Goal: Task Accomplishment & Management: Use online tool/utility

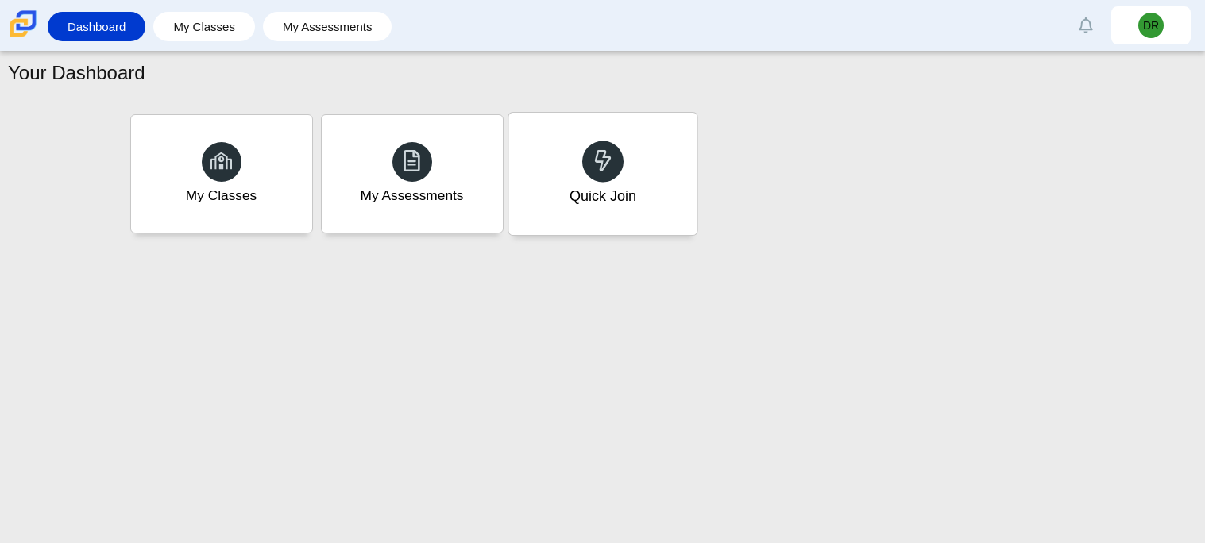
click at [615, 142] on div "Quick Join" at bounding box center [602, 174] width 188 height 122
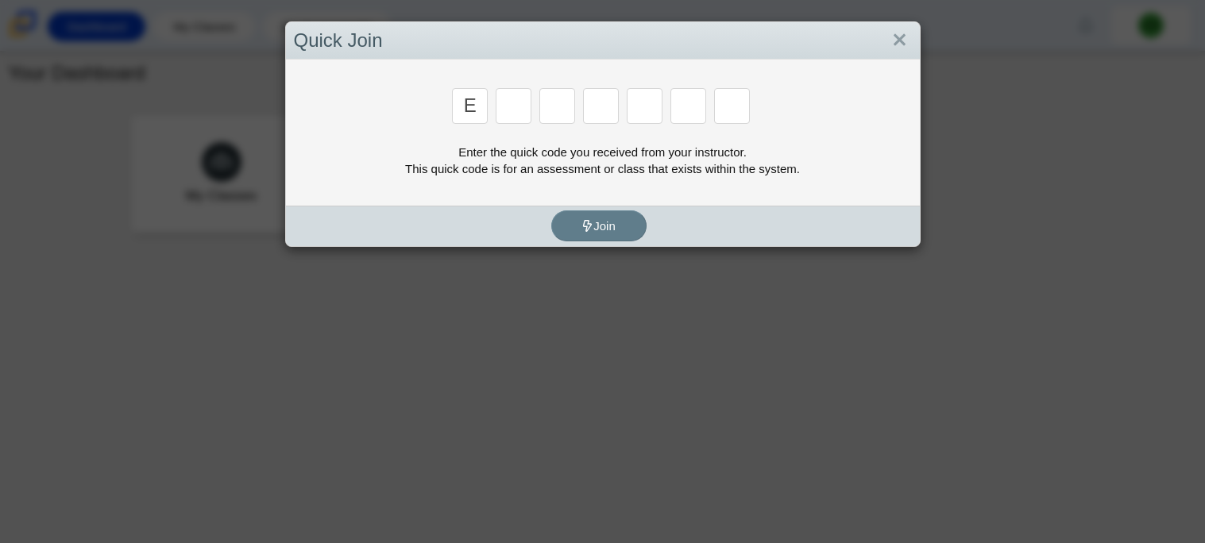
type input "e"
type input "7"
type input "e"
type input "7"
type input "f"
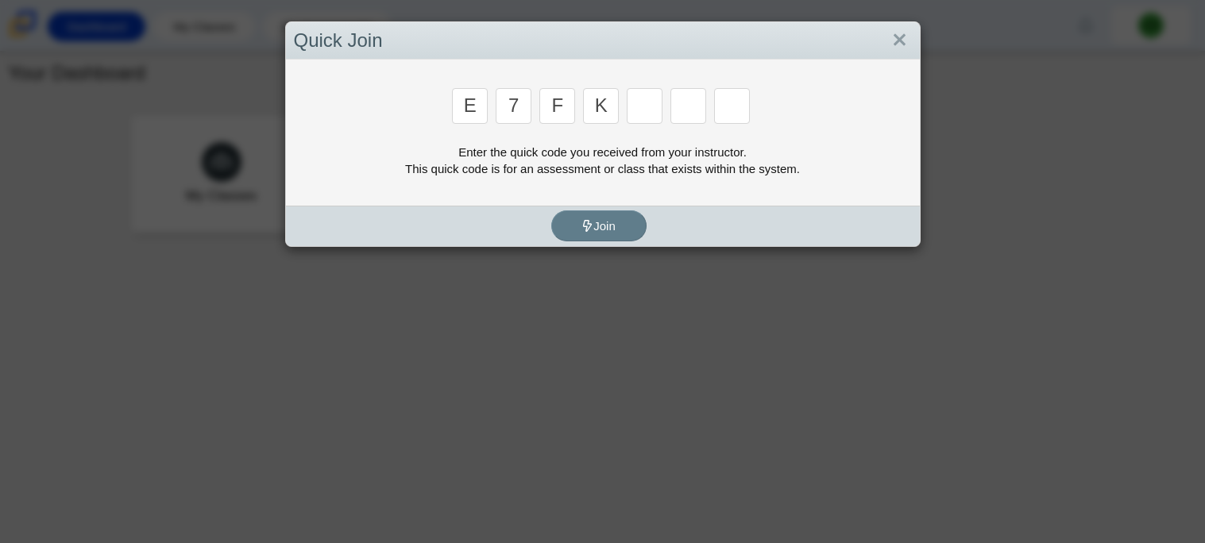
type input "k"
type input "c"
type input "f"
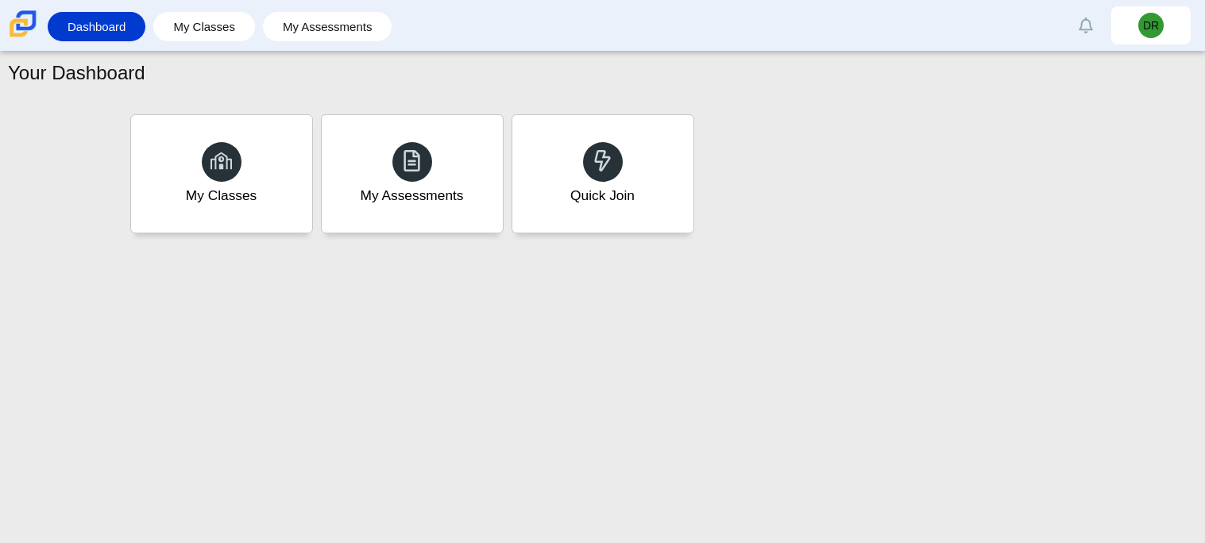
type input "b"
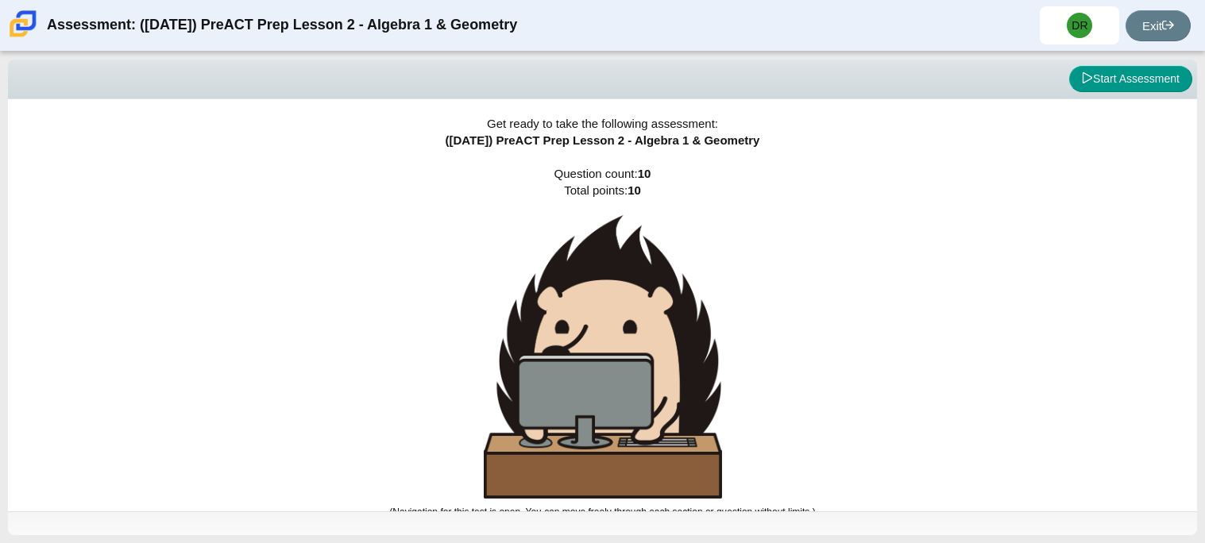
scroll to position [9, 0]
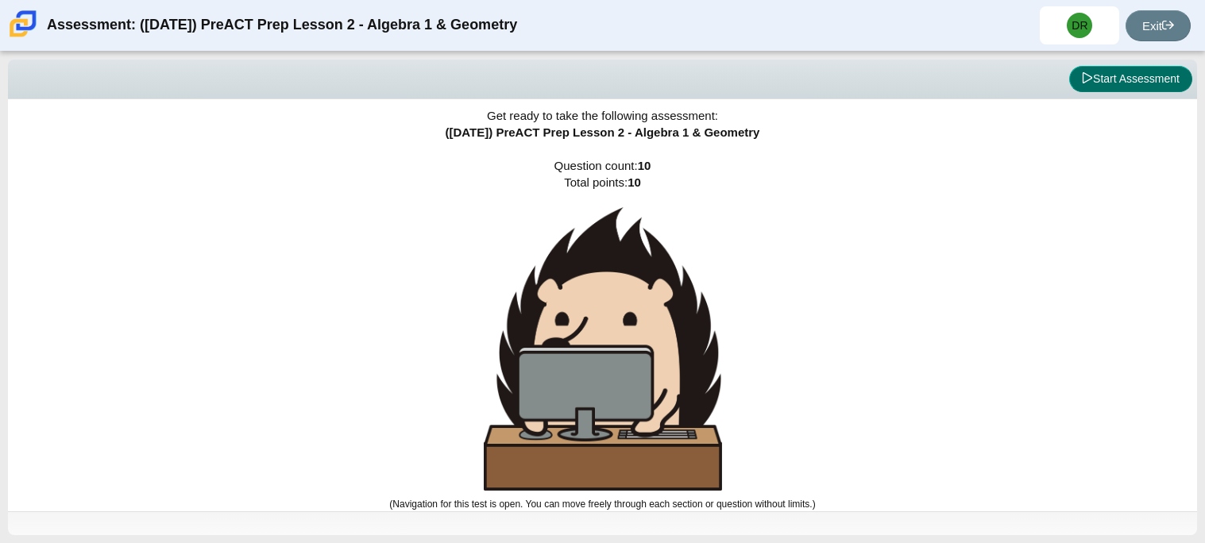
click at [1152, 82] on button "Start Assessment" at bounding box center [1130, 79] width 123 height 27
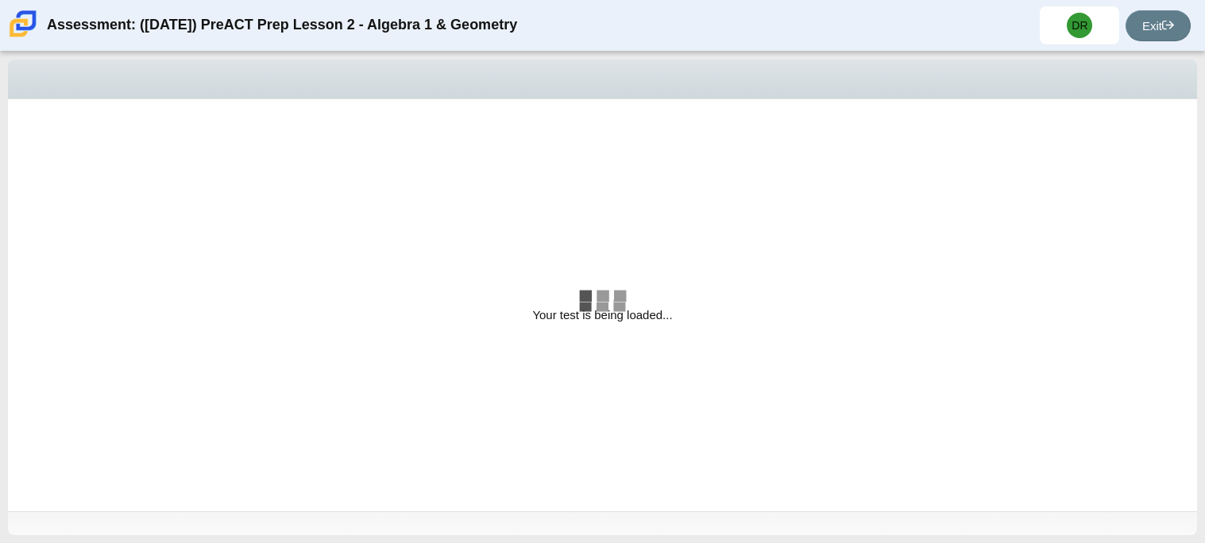
select select "bbf5d072-3e0b-44c4-9a12-6e7c9033f65b"
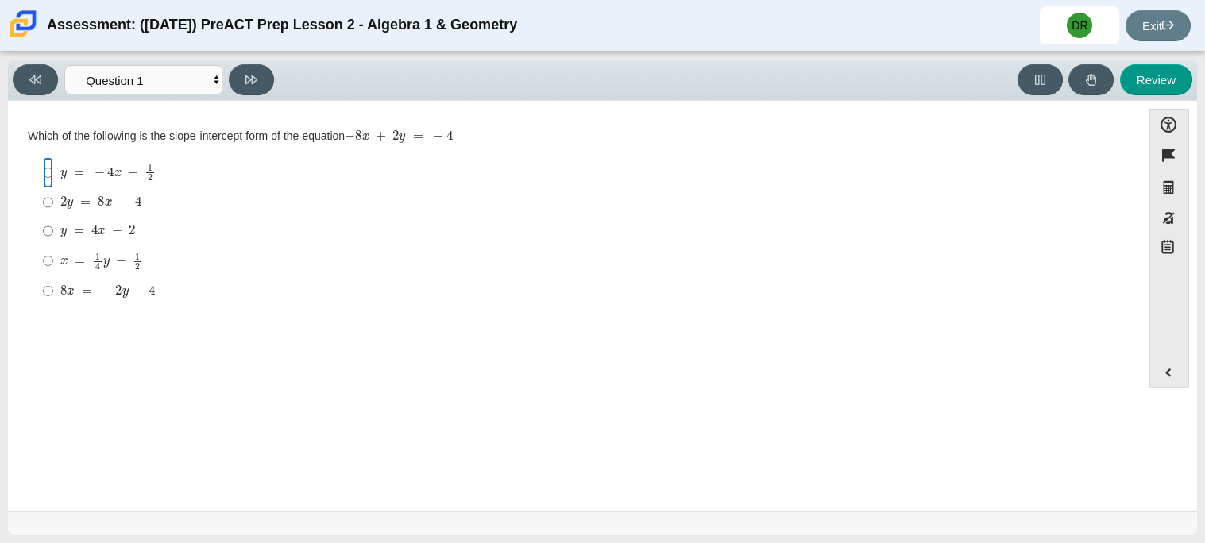
click at [48, 180] on input "y = − 4 x − 1 2 y = − 4 x − 1 2" at bounding box center [48, 172] width 10 height 31
radio input "true"
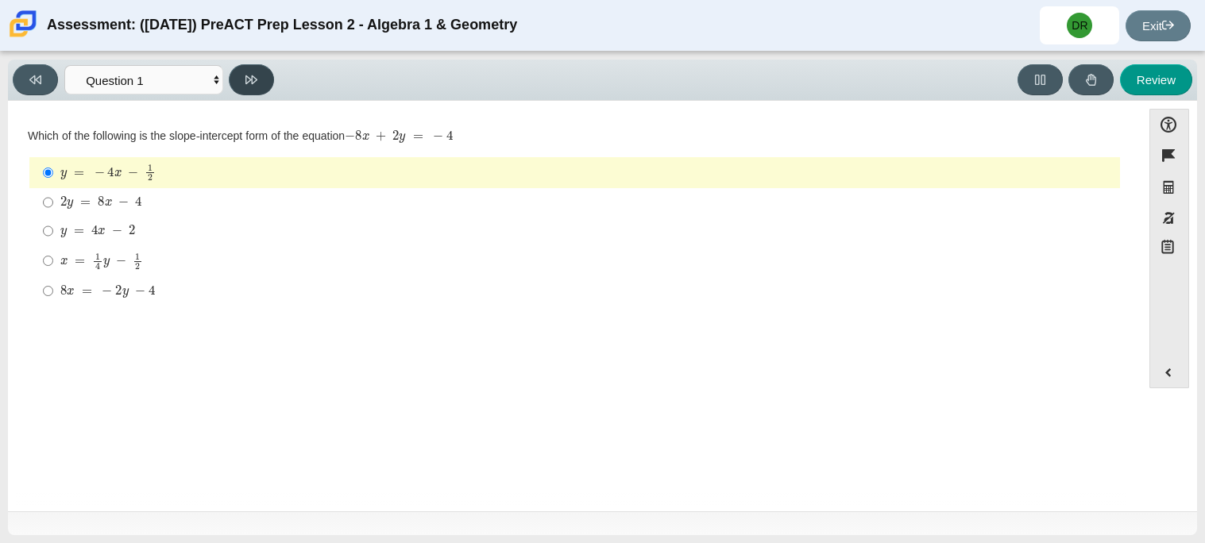
click at [268, 80] on button at bounding box center [251, 79] width 45 height 31
select select "ed62e223-81bd-4cbf-ab48-ab975844bd1f"
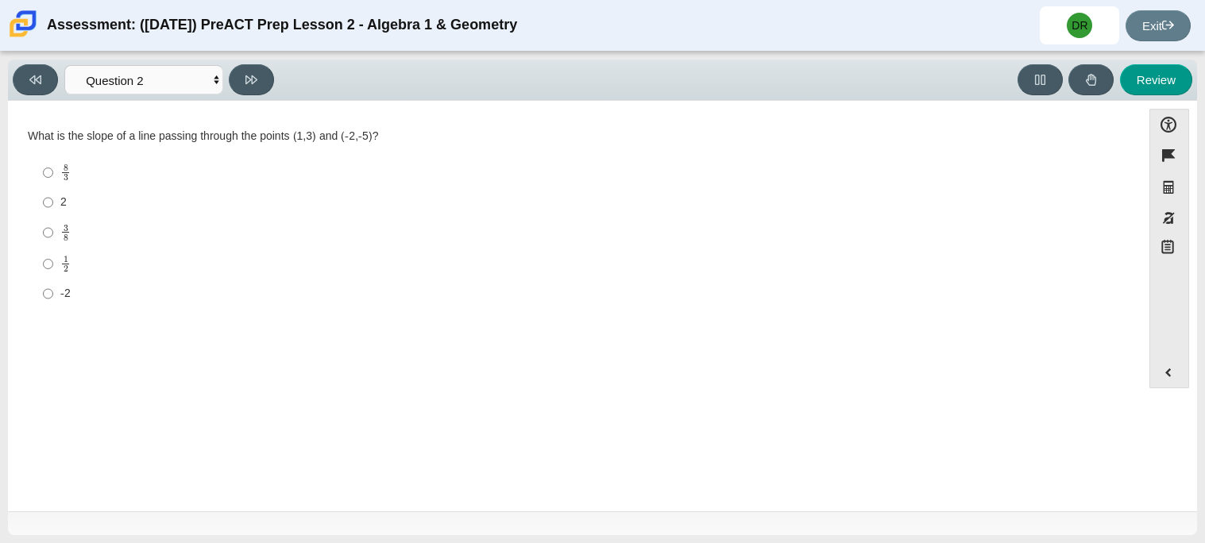
click at [41, 258] on label "1 2 1 half" at bounding box center [576, 264] width 1088 height 31
click at [43, 258] on input "1 2 1 half" at bounding box center [48, 264] width 10 height 31
radio input "true"
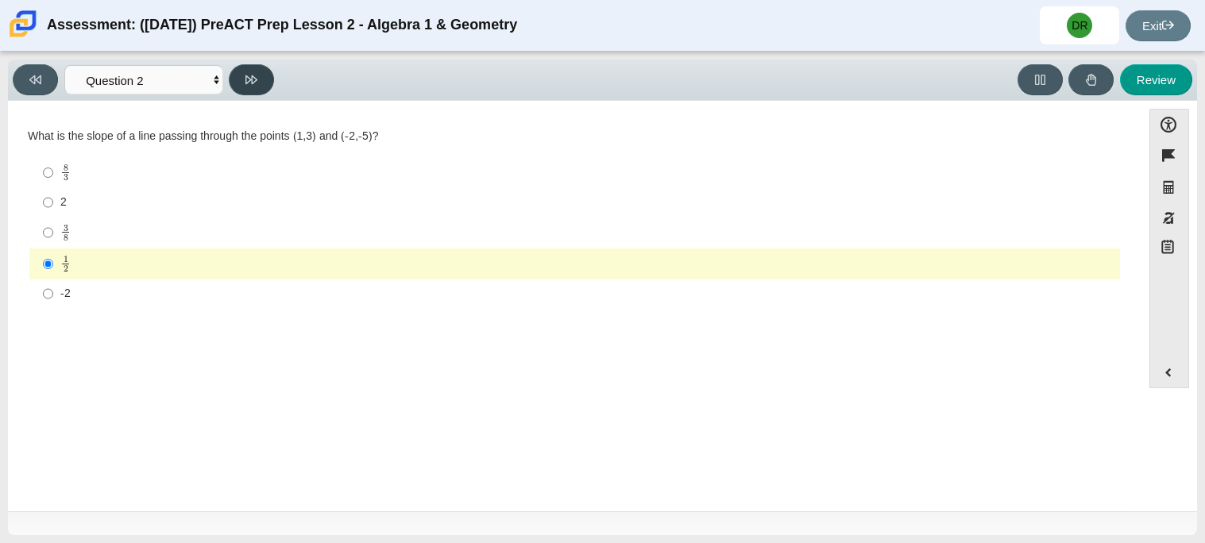
click at [254, 85] on button at bounding box center [251, 79] width 45 height 31
select select "97f4f5fa-a52e-4fed-af51-565bfcdf47cb"
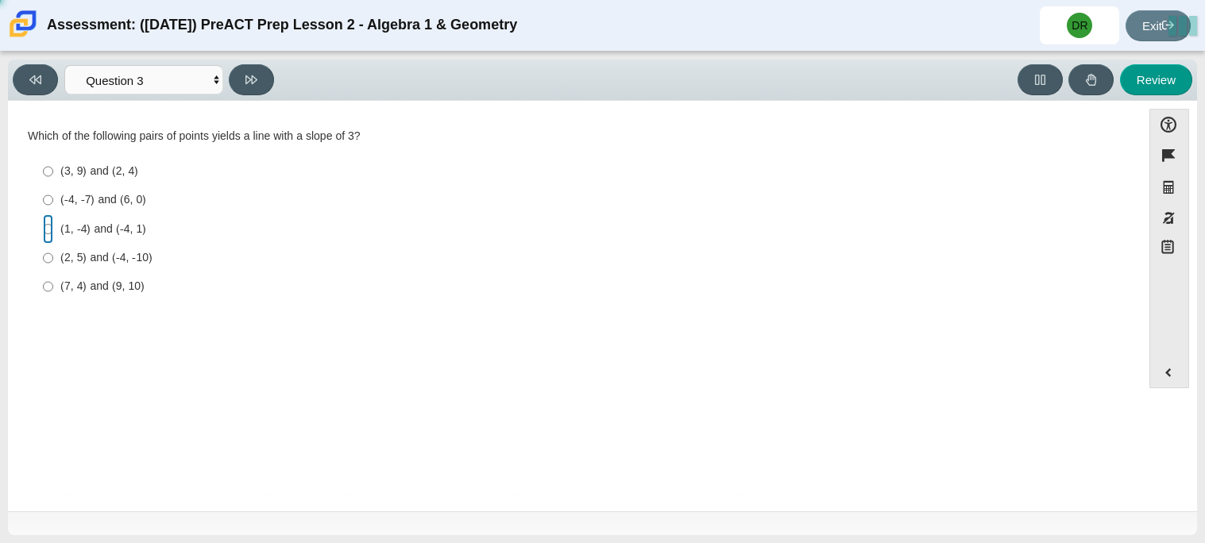
click at [52, 229] on input "(1, -4) and (-4, 1) (1, -4) and (-4, 1)" at bounding box center [48, 228] width 10 height 29
radio input "true"
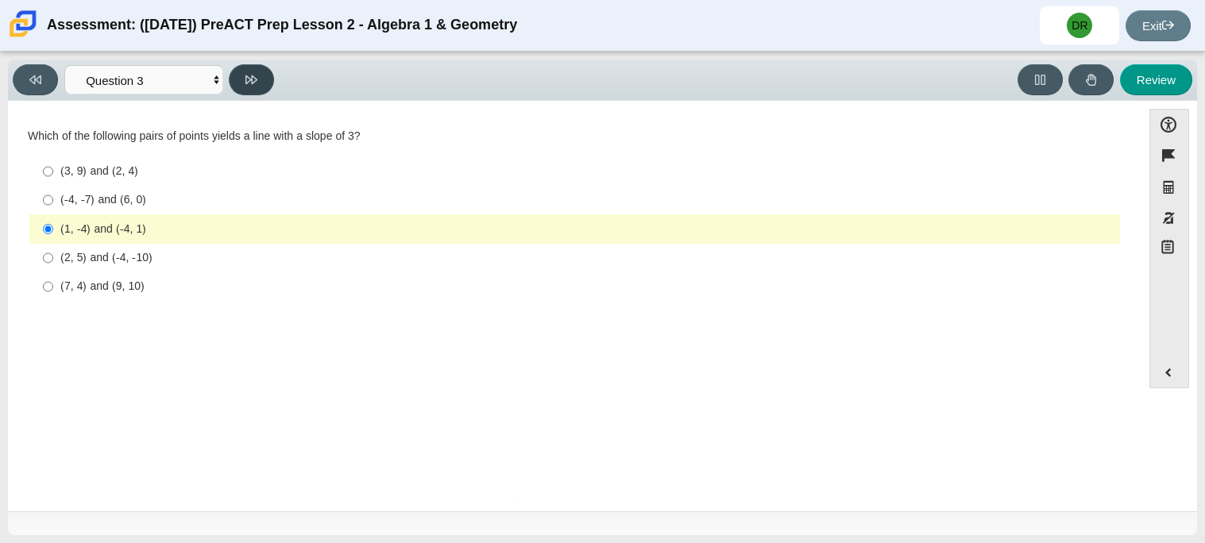
click at [250, 79] on icon at bounding box center [251, 79] width 12 height 9
select select "89427bb7-e313-4f00-988f-8b8255897029"
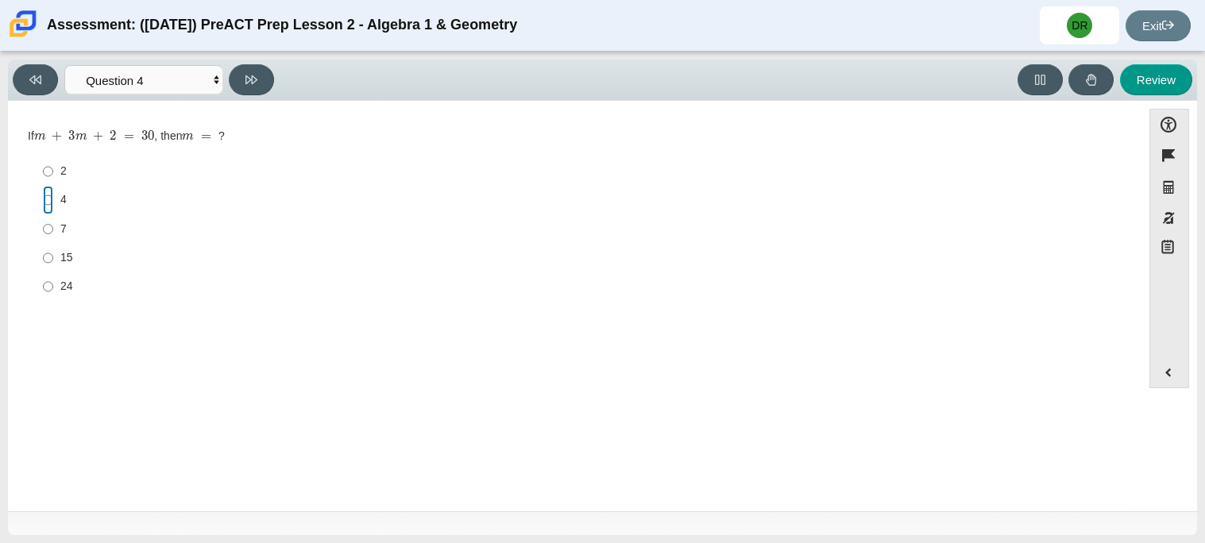
click at [45, 198] on input "4 4" at bounding box center [48, 200] width 10 height 29
radio input "true"
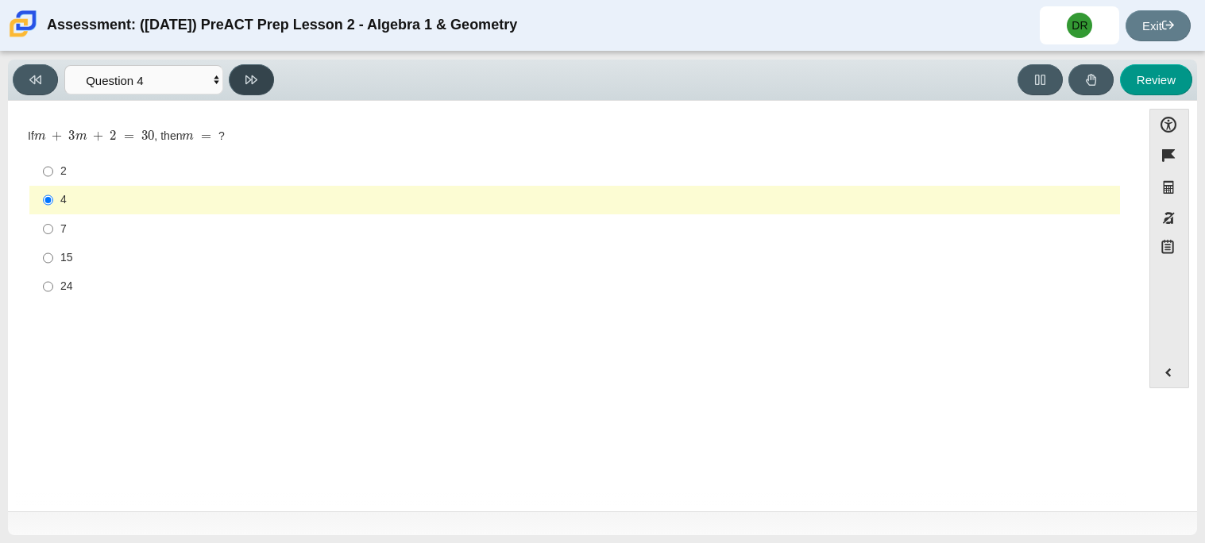
click at [261, 68] on button at bounding box center [251, 79] width 45 height 31
select select "489dcffd-4e6a-49cf-a9d6-ad1d4a911a4e"
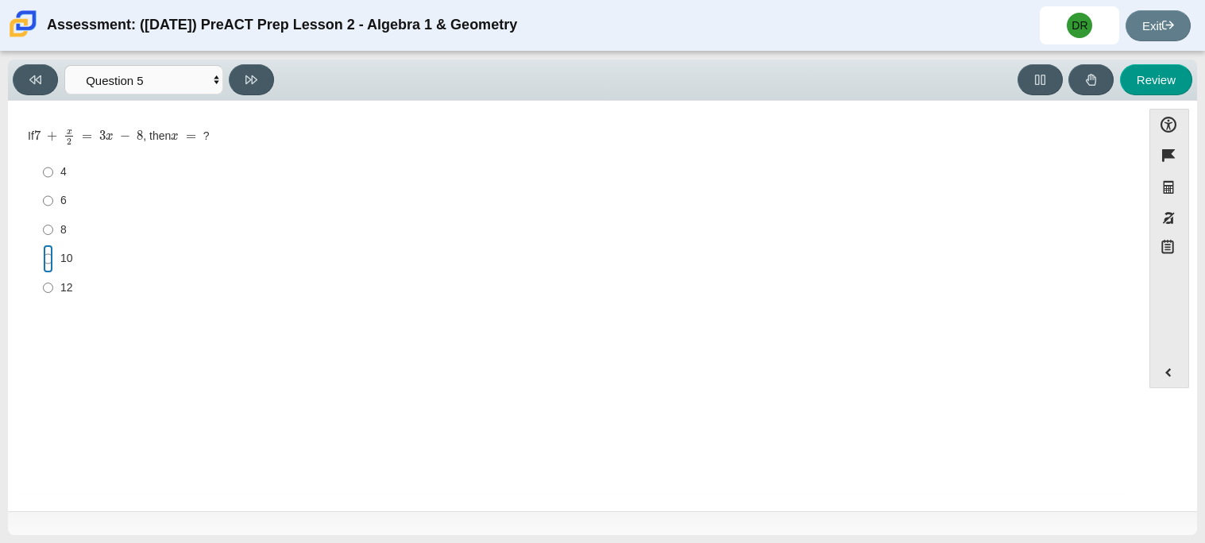
click at [51, 258] on input "10 10" at bounding box center [48, 259] width 10 height 29
radio input "true"
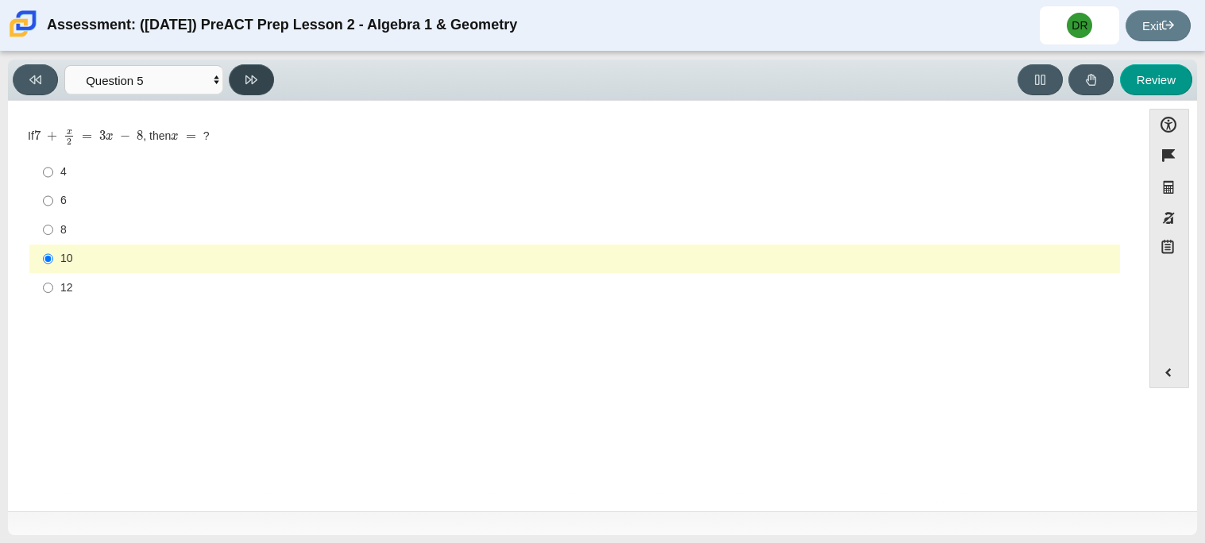
click at [249, 86] on button at bounding box center [251, 79] width 45 height 31
select select "210571de-36a6-4d8e-a361-ceff8ef801dc"
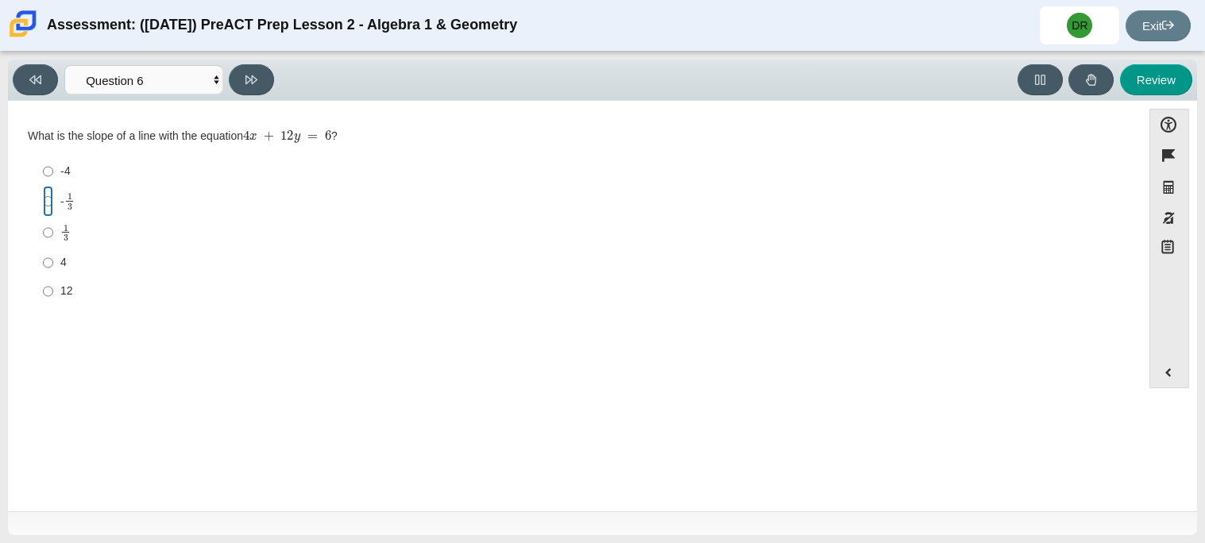
click at [48, 199] on input "- 1 3 -1 third" at bounding box center [48, 201] width 10 height 31
radio input "true"
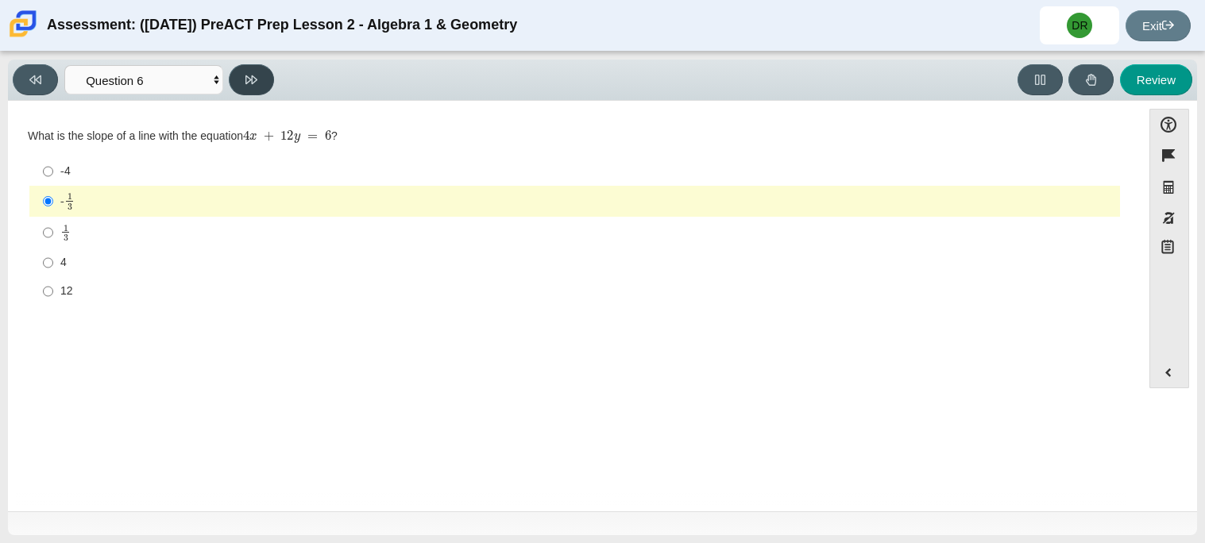
click at [253, 65] on button at bounding box center [251, 79] width 45 height 31
select select "ec95ace6-bebc-42b8-9428-40567494d4da"
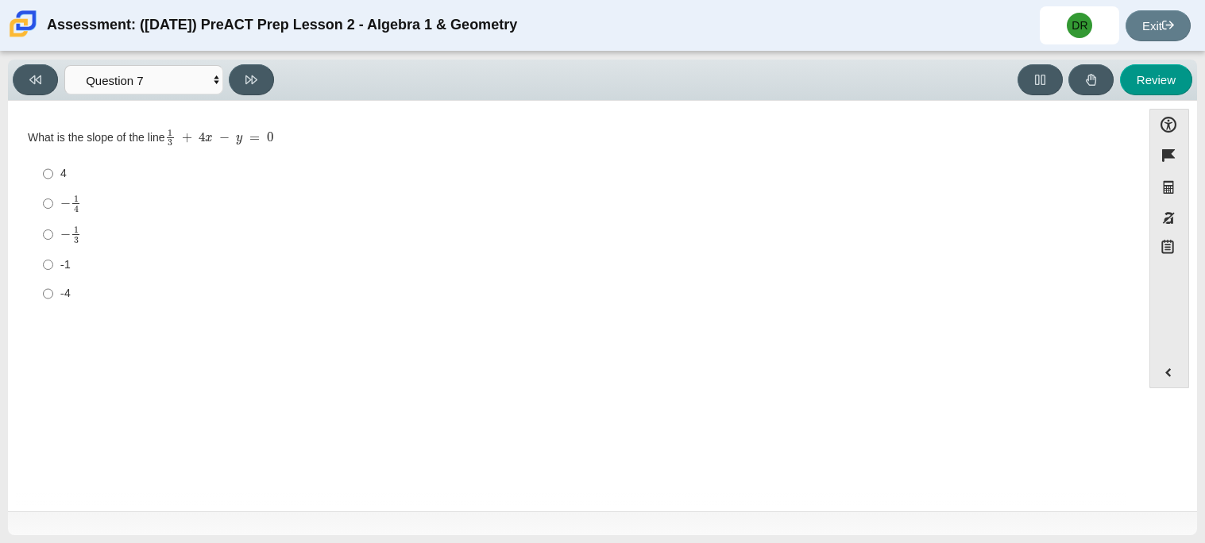
click at [41, 259] on label "-1 -1" at bounding box center [576, 264] width 1088 height 29
click at [43, 259] on input "-1 -1" at bounding box center [48, 264] width 10 height 29
radio input "true"
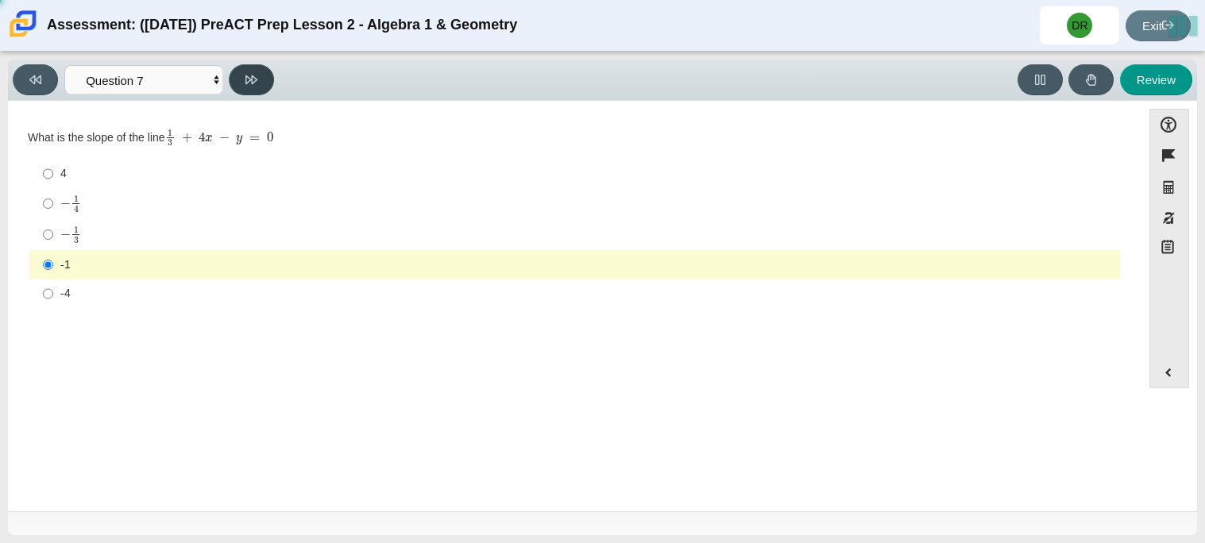
click at [251, 80] on icon at bounding box center [251, 80] width 12 height 12
select select "ce81fe10-bf29-4b5e-8bd7-4f47f2fed4d8"
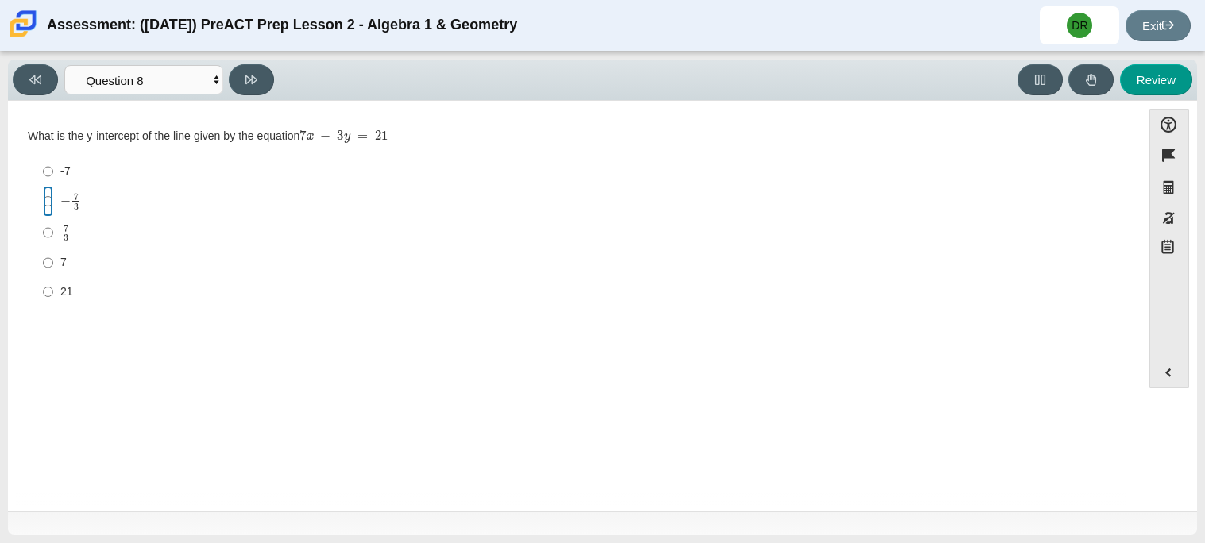
click at [50, 204] on input "− 7 3 negative 7 thirds" at bounding box center [48, 201] width 10 height 31
radio input "true"
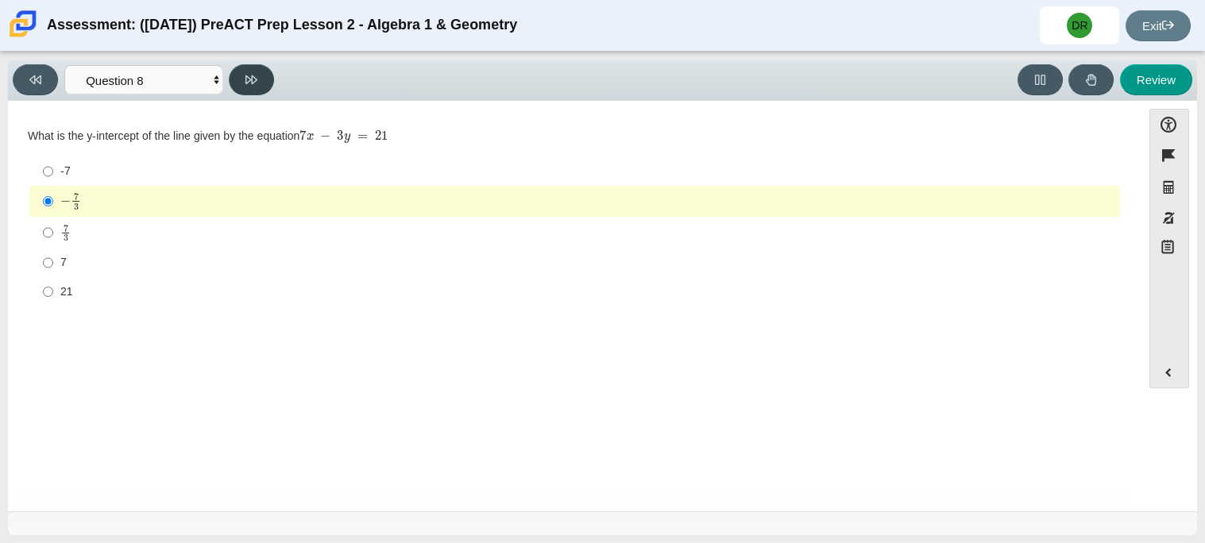
click at [263, 77] on button at bounding box center [251, 79] width 45 height 31
select select "14773eaf-2ca1-47ae-afe7-a624a56f34b3"
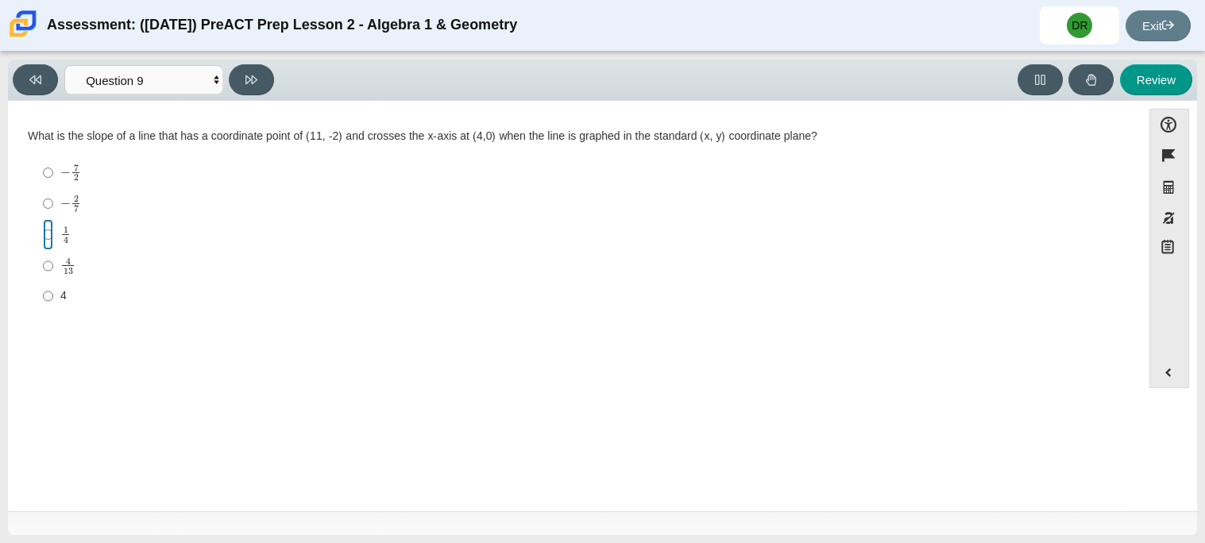
click at [48, 236] on input "1 4 1 fourth" at bounding box center [48, 234] width 10 height 31
radio input "true"
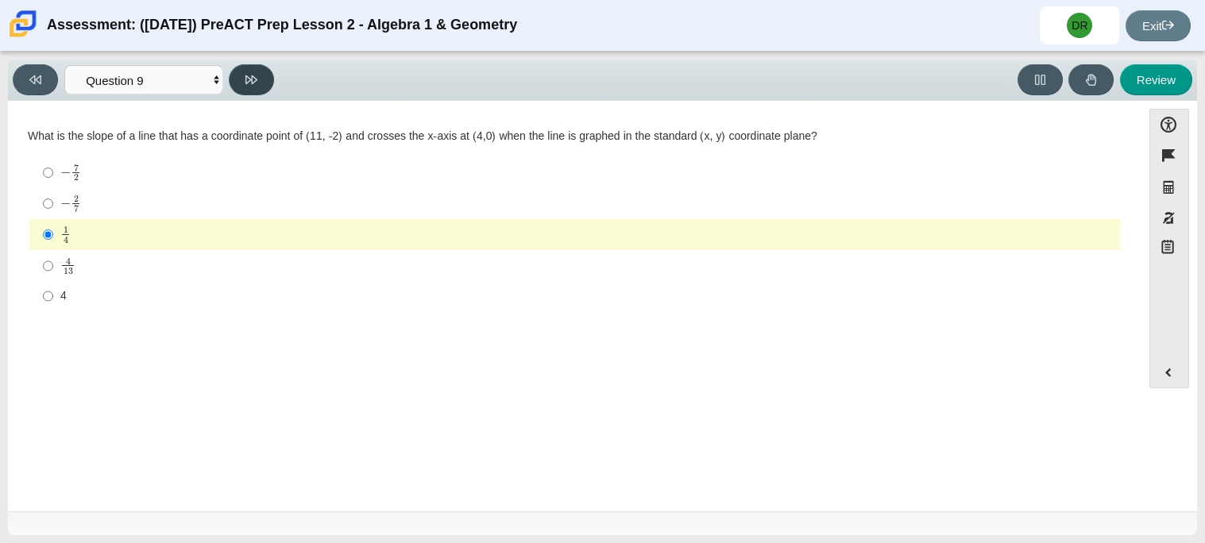
click at [261, 71] on button at bounding box center [251, 79] width 45 height 31
select select "96b71634-eacb-4f7e-8aef-411727d9bcba"
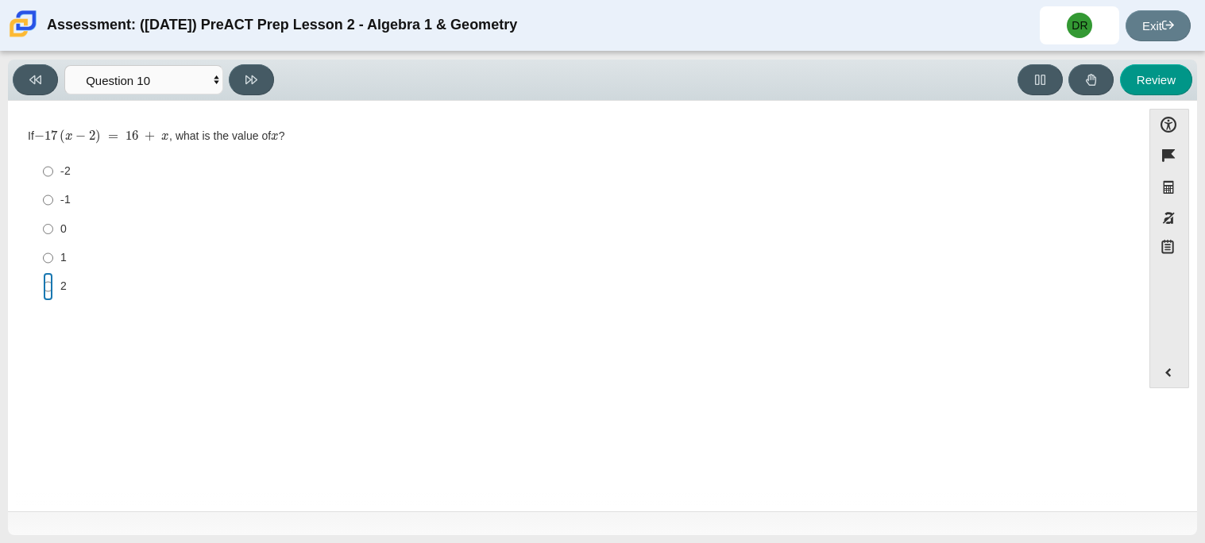
click at [46, 279] on input "2 2" at bounding box center [48, 286] width 10 height 29
radio input "true"
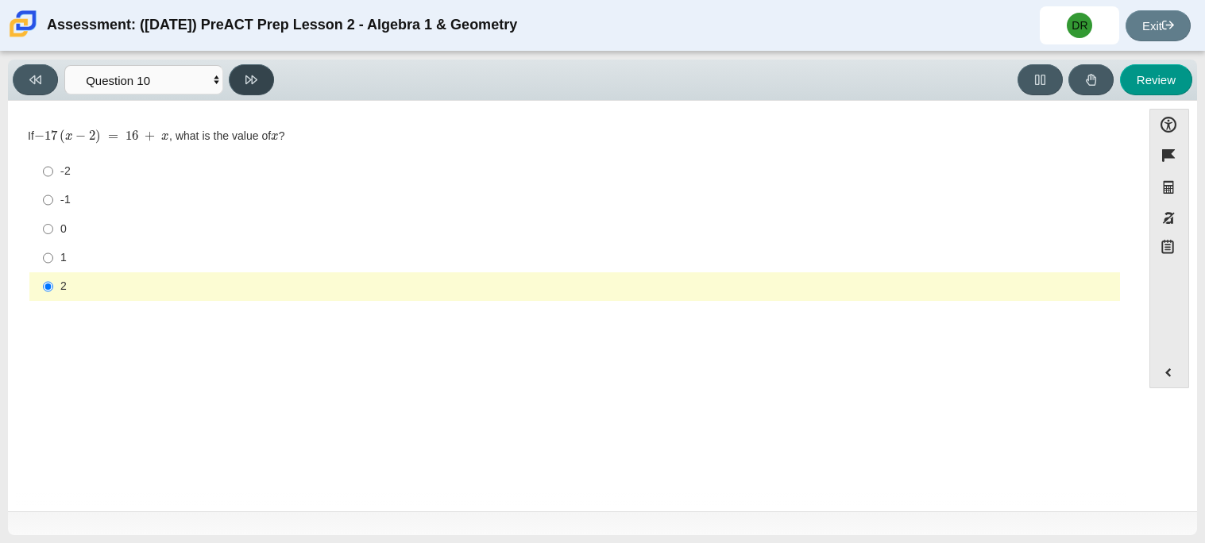
click at [237, 77] on button at bounding box center [251, 79] width 45 height 31
select select "review"
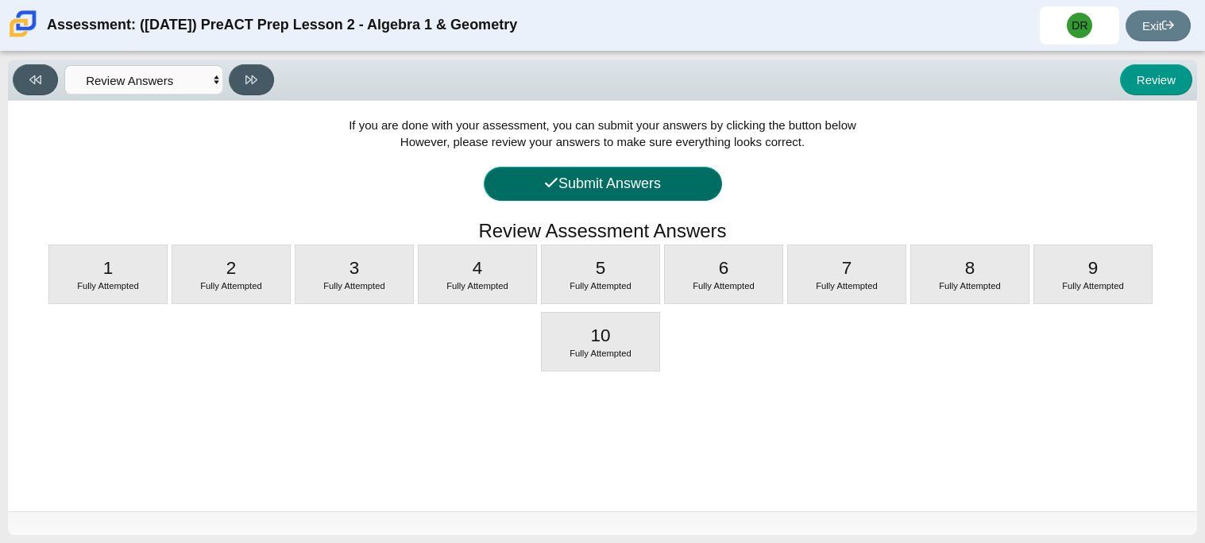
click at [577, 185] on button "Submit Answers" at bounding box center [603, 184] width 238 height 34
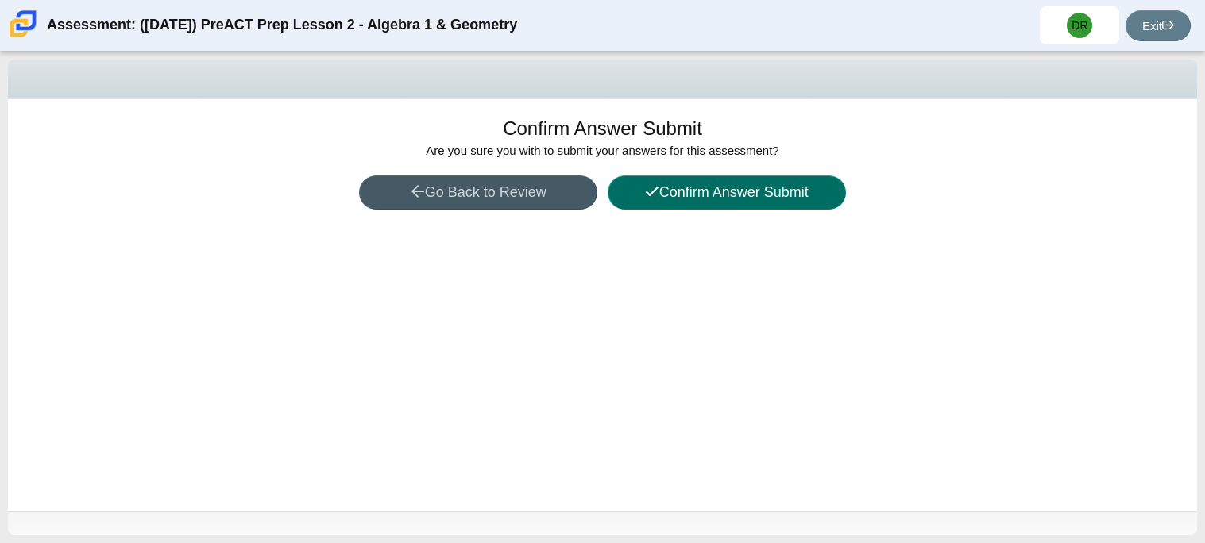
click at [624, 188] on button "Confirm Answer Submit" at bounding box center [727, 193] width 238 height 34
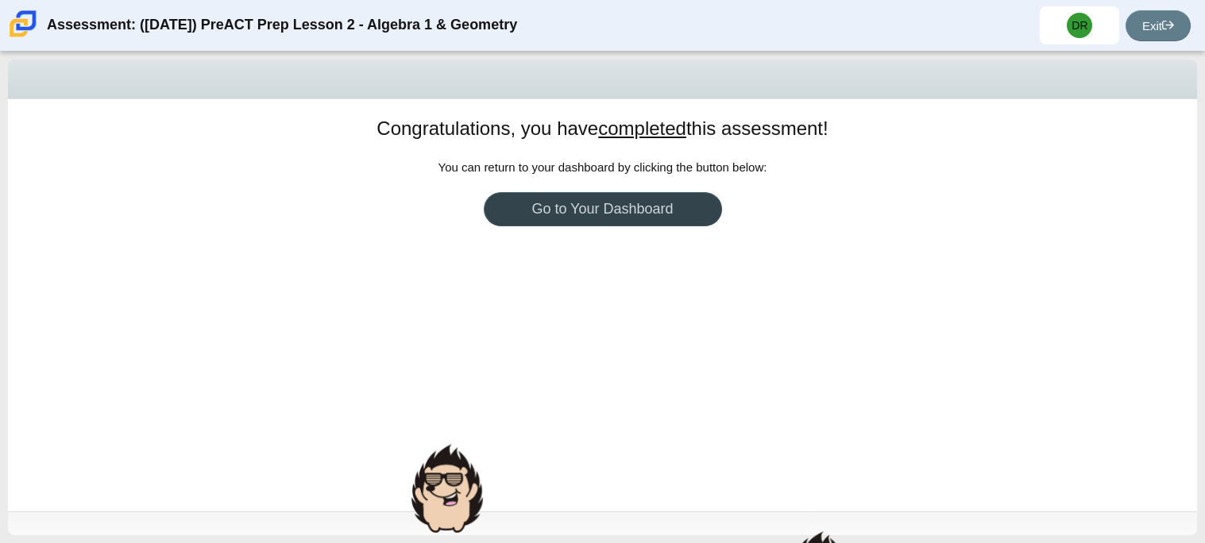
click at [649, 218] on link "Go to Your Dashboard" at bounding box center [603, 209] width 238 height 34
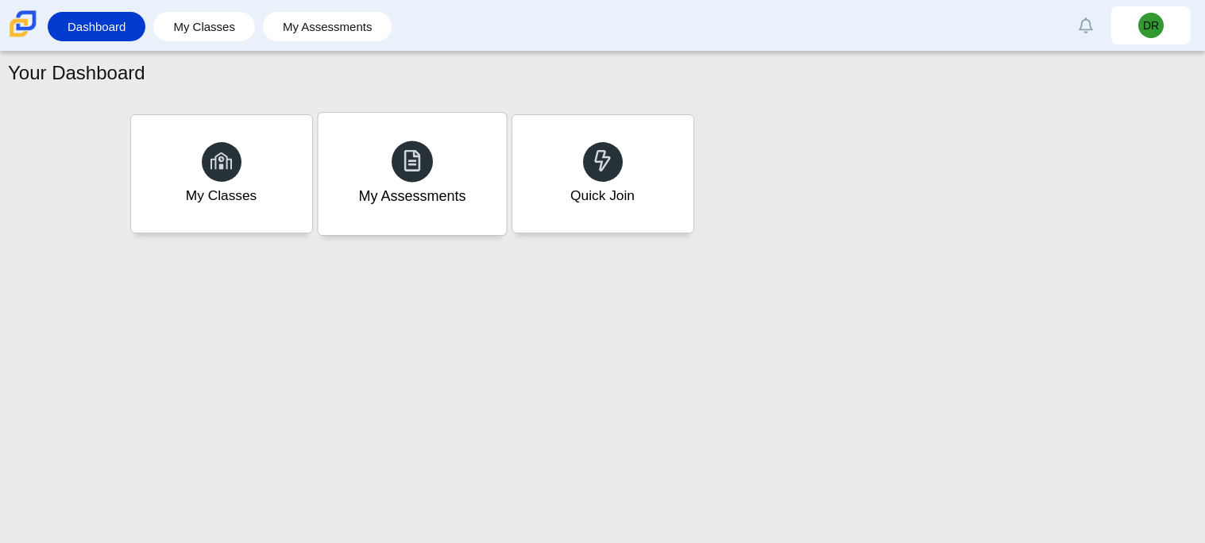
click at [451, 166] on div "My Assessments" at bounding box center [412, 174] width 188 height 122
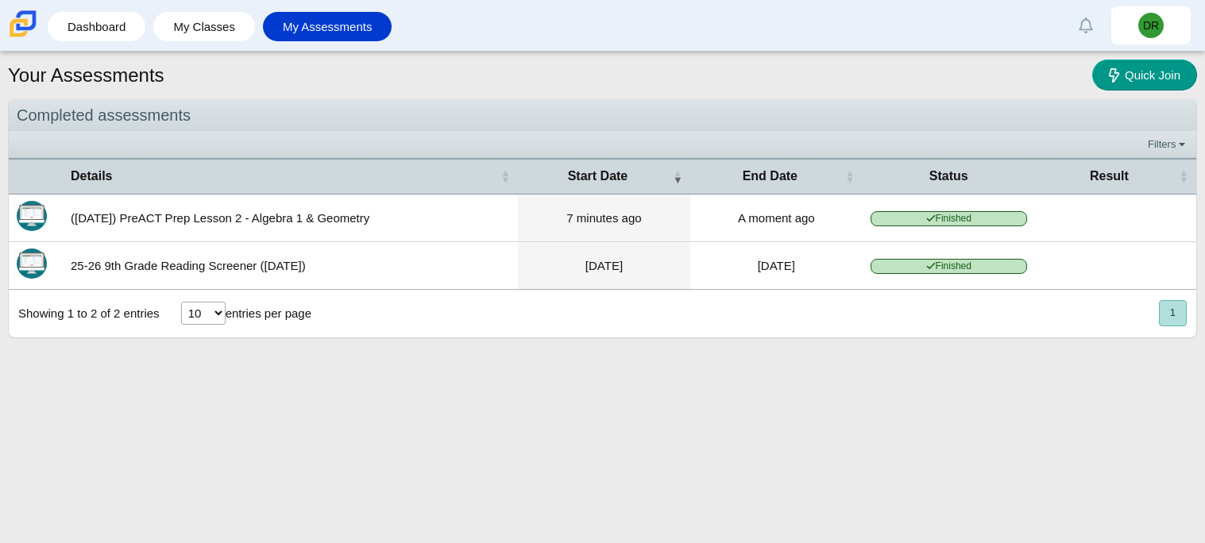
click at [333, 225] on td "(9/29/25) PreACT Prep Lesson 2 - Algebra 1 & Geometry" at bounding box center [290, 219] width 455 height 48
click at [948, 215] on span "Finished" at bounding box center [949, 218] width 156 height 15
click at [329, 35] on link "My Assessments" at bounding box center [328, 26] width 114 height 29
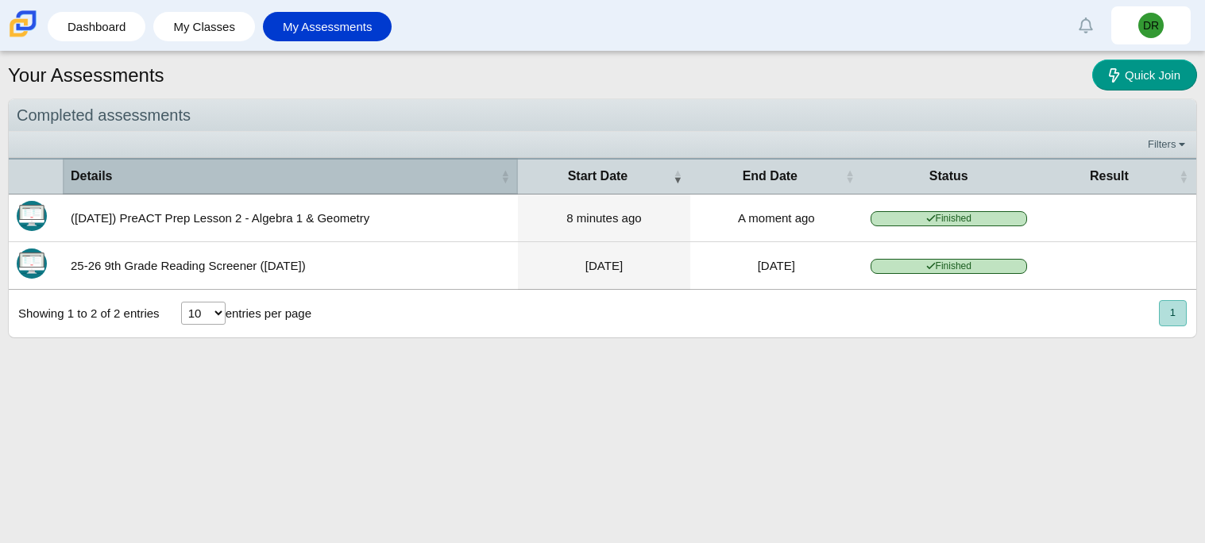
click at [97, 181] on span "Details" at bounding box center [284, 176] width 427 height 17
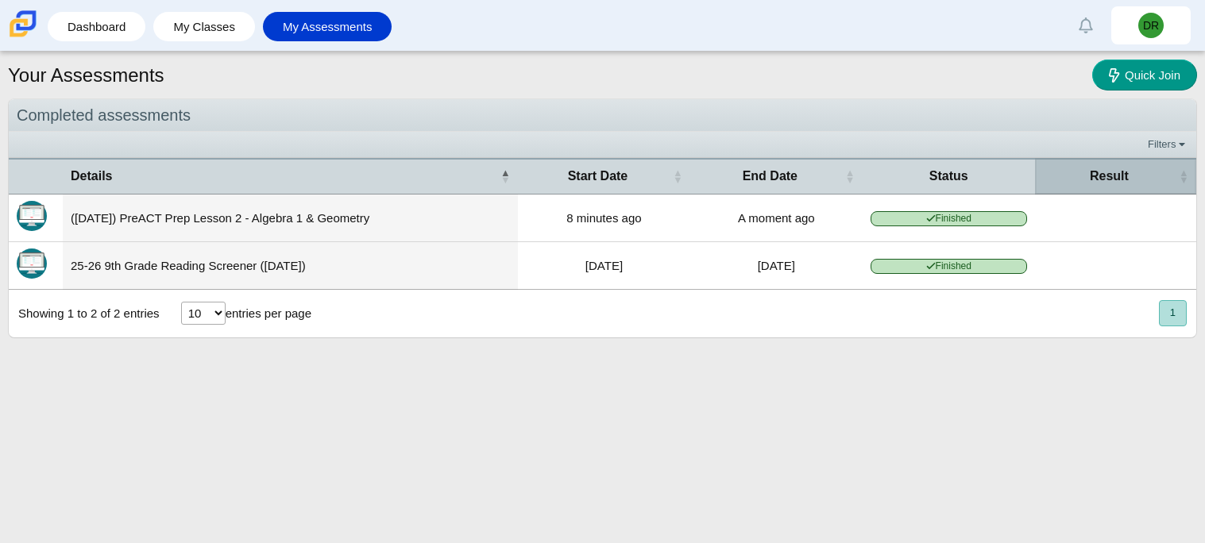
click at [1135, 183] on span "Result" at bounding box center [1109, 176] width 133 height 17
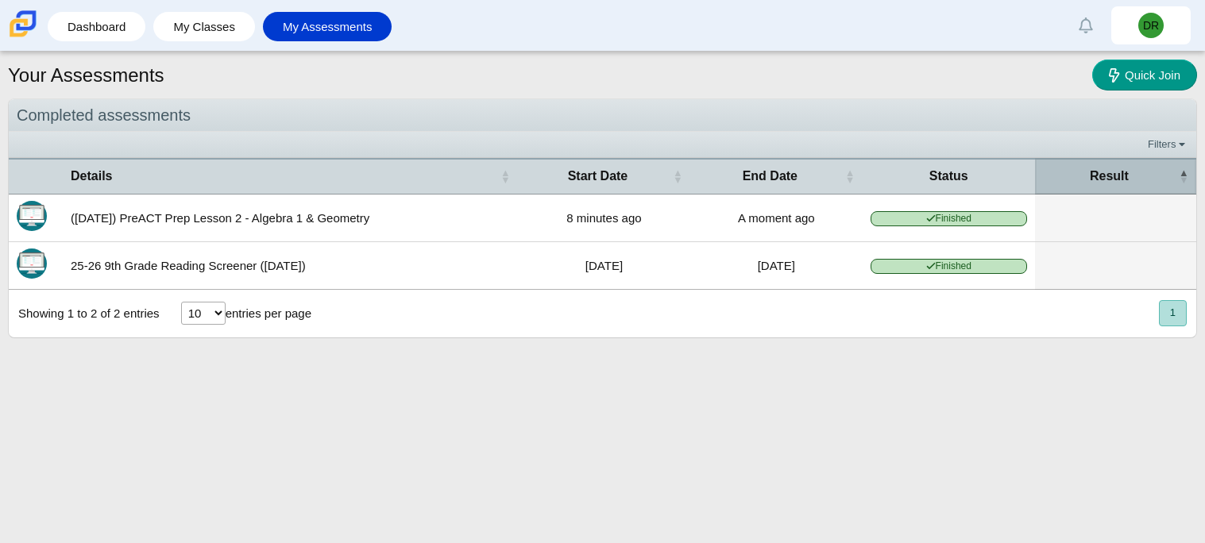
click at [1135, 183] on span "Result" at bounding box center [1109, 176] width 133 height 17
click at [1195, 160] on th "Result" at bounding box center [1115, 176] width 161 height 36
click at [1177, 155] on div "Filters Show only: Loading…" at bounding box center [602, 145] width 1187 height 26
